Goal: Information Seeking & Learning: Learn about a topic

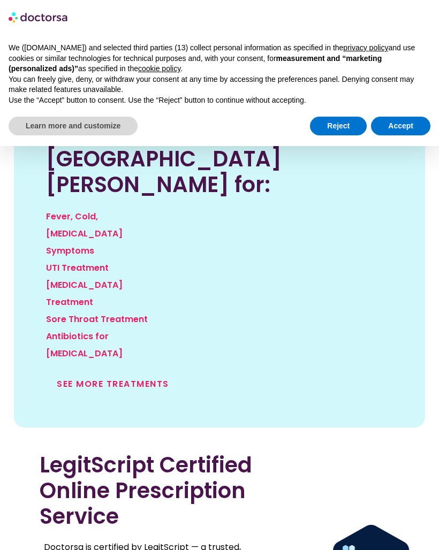
scroll to position [1652, 0]
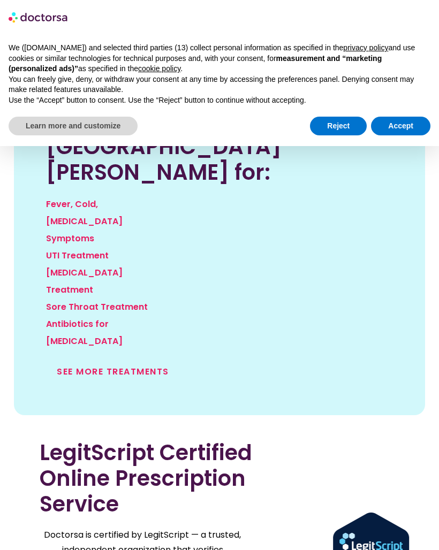
click at [67, 365] on link "See more treatments" at bounding box center [113, 371] width 112 height 12
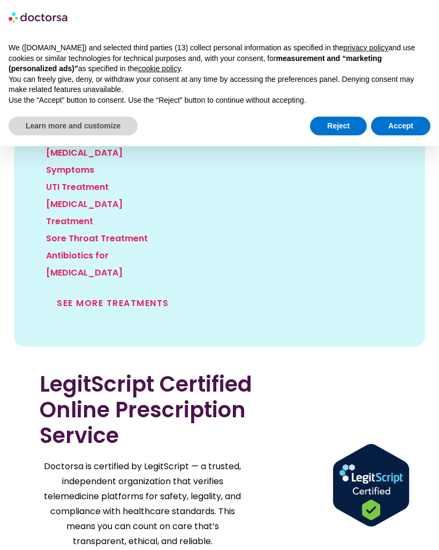
scroll to position [1676, 0]
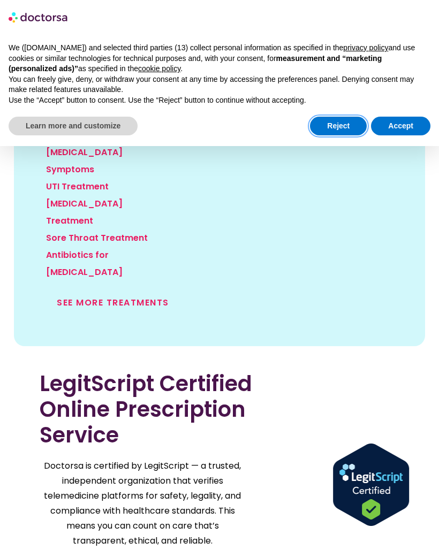
click at [340, 126] on button "Reject" at bounding box center [338, 126] width 57 height 19
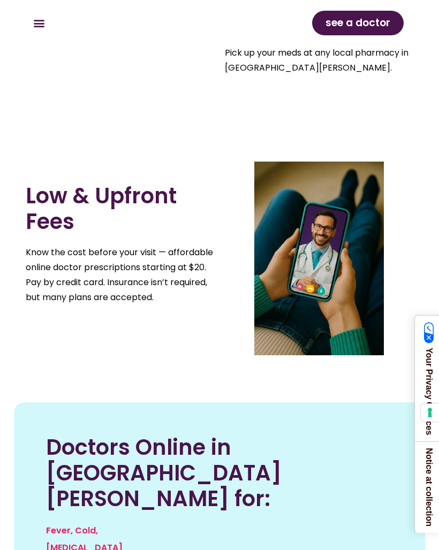
scroll to position [1280, 0]
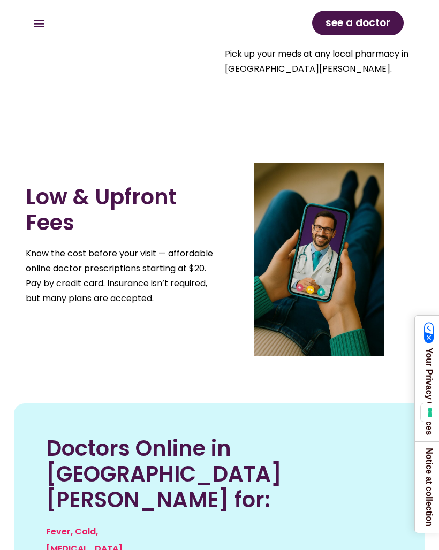
click at [35, 26] on icon "Menu Toggle" at bounding box center [39, 23] width 12 height 12
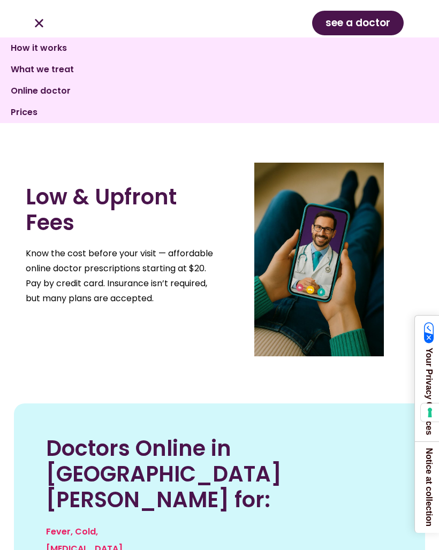
click at [416, 246] on div at bounding box center [318, 260] width 199 height 194
click at [370, 377] on div "Doctors Online in Playa Del Carmen for: Fever, Cold, Flu Symptoms UTI Treatment…" at bounding box center [219, 560] width 411 height 366
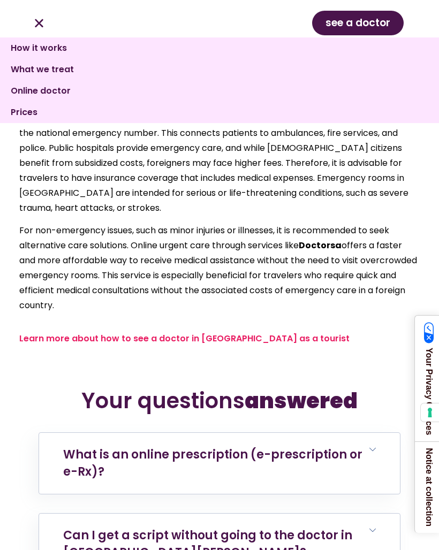
scroll to position [7203, 0]
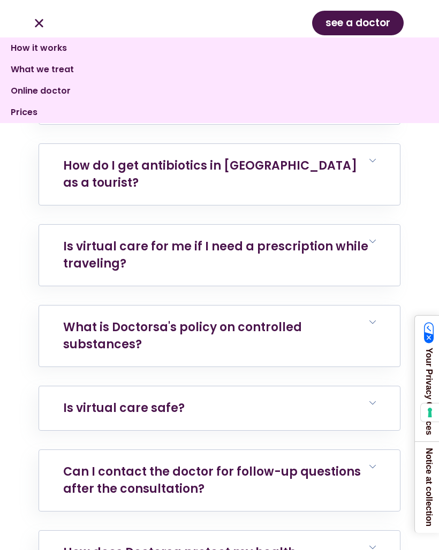
scroll to position [8397, 0]
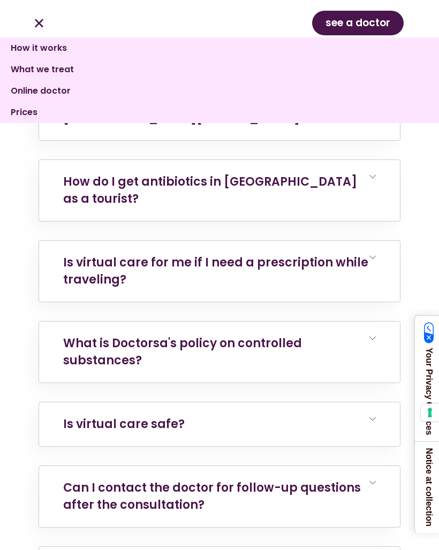
click at [403, 232] on section "Your questions answered What is an online prescription (e-prescription or e-Rx)…" at bounding box center [219, 59] width 411 height 1825
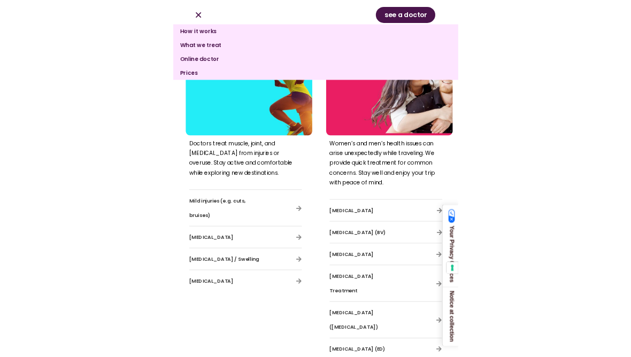
scroll to position [10228, 0]
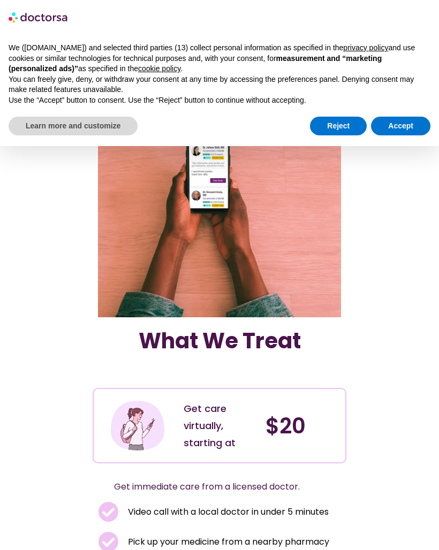
click at [364, 276] on div "What We Treat Get care virtually, starting at $20 Get immediate care from a lic…" at bounding box center [220, 376] width 362 height 613
